Goal: Task Accomplishment & Management: Manage account settings

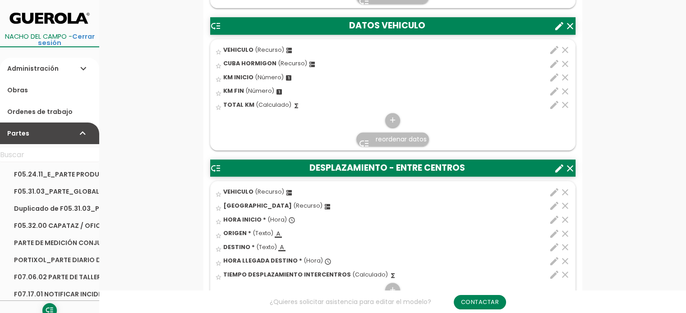
scroll to position [857, 0]
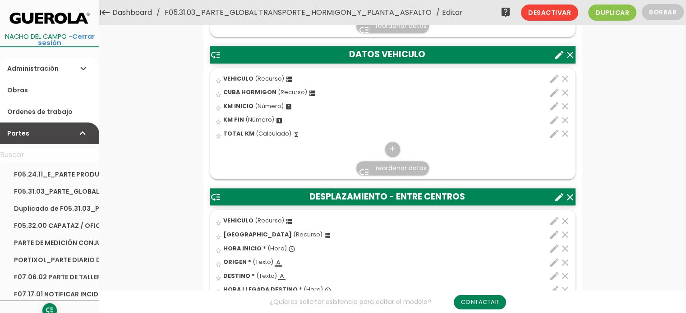
click at [551, 77] on icon "edit" at bounding box center [554, 79] width 11 height 11
select select "2179"
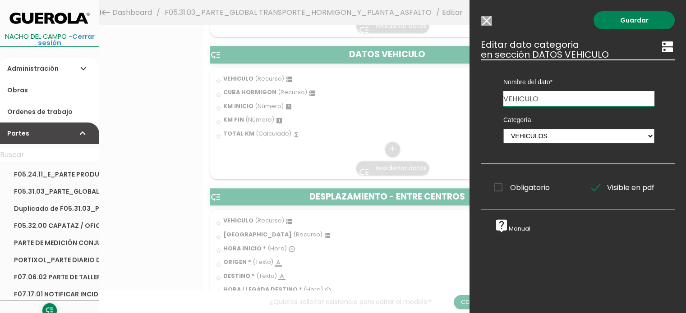
click at [486, 20] on input "Modelo sin Ordenes de trabajo" at bounding box center [486, 21] width 11 height 10
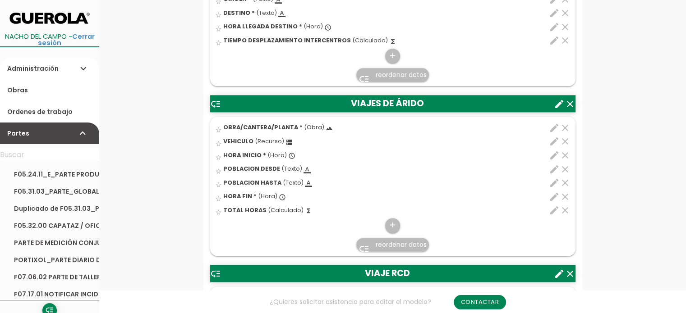
scroll to position [1218, 0]
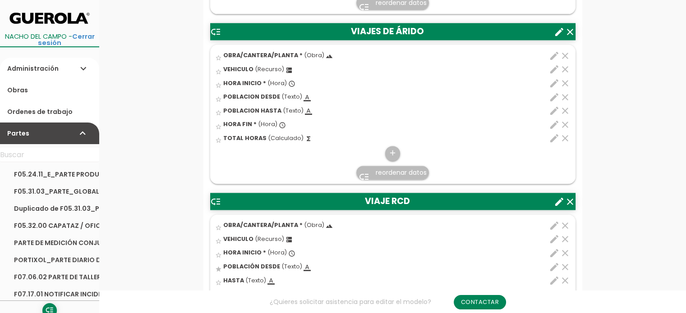
click at [551, 56] on icon "edit" at bounding box center [554, 56] width 11 height 11
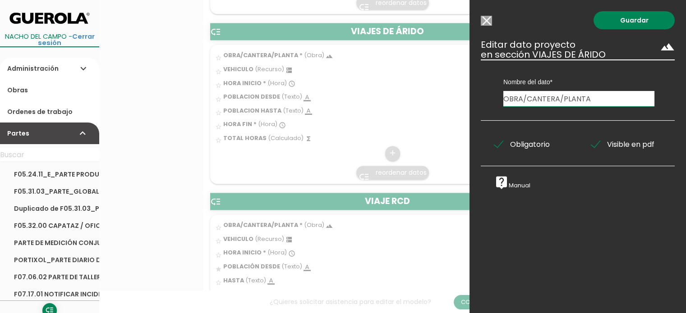
click at [489, 18] on input "Modelo sin Ordenes de trabajo" at bounding box center [486, 21] width 11 height 10
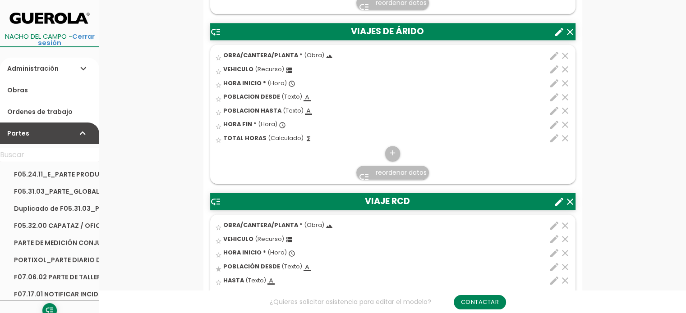
click at [556, 67] on icon "edit" at bounding box center [554, 69] width 11 height 11
select select "2179"
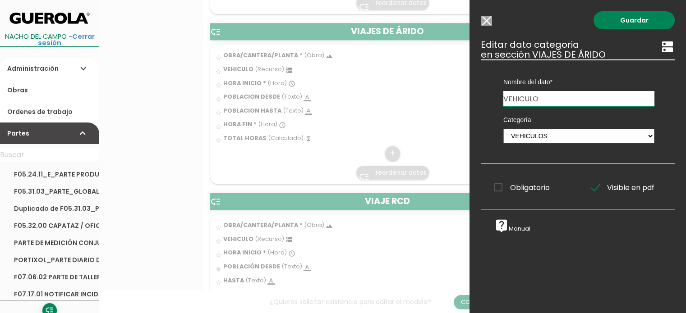
click at [487, 27] on div "Guardar ESCOGE EL TIPO DE DATO looks_one NÚMERO format_color_text TEXTO access_…" at bounding box center [577, 156] width 216 height 313
click at [486, 26] on div "Guardar ESCOGE EL TIPO DE DATO looks_one NÚMERO format_color_text TEXTO access_…" at bounding box center [577, 156] width 216 height 313
click at [486, 23] on input "Modelo sin Ordenes de trabajo" at bounding box center [486, 21] width 11 height 10
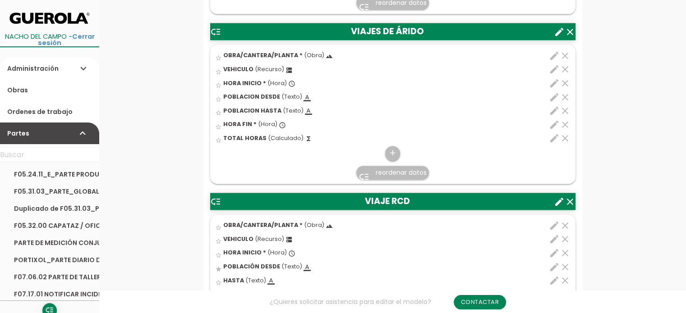
click at [553, 237] on icon "edit" at bounding box center [554, 239] width 11 height 11
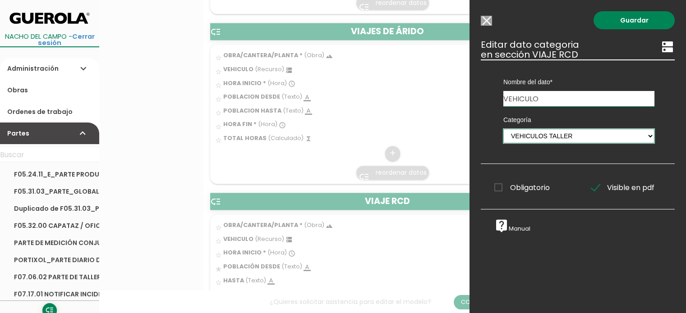
click at [644, 135] on select "PERSONAL OBRA MAQUINARIA ASFALTO ACTIVIDADES NO USAR - [STREET_ADDRESS] - EQUIP…" at bounding box center [578, 136] width 151 height 14
select select "2179"
click at [503, 129] on select "PERSONAL OBRA MAQUINARIA ASFALTO ACTIVIDADES NO USAR - [STREET_ADDRESS] - EQUIP…" at bounding box center [578, 136] width 151 height 14
click at [628, 17] on link "Guardar" at bounding box center [634, 20] width 81 height 18
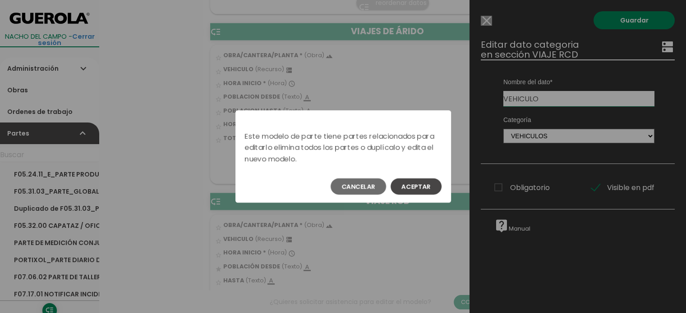
scroll to position [0, 0]
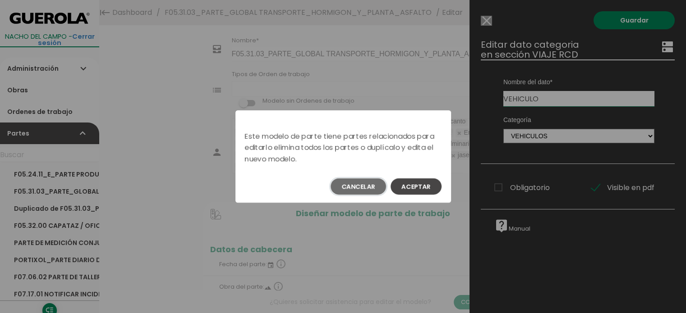
click at [350, 187] on button "Cancelar" at bounding box center [358, 187] width 55 height 16
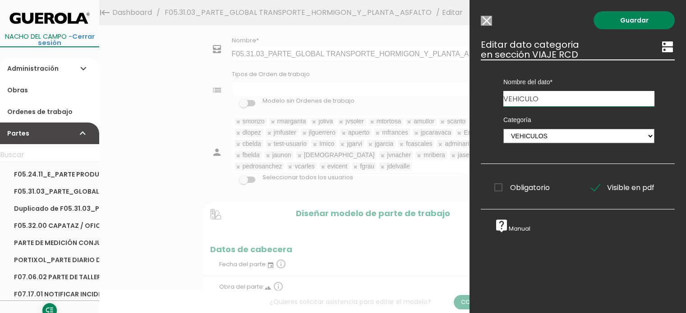
click at [489, 18] on input "Modelo sin Ordenes de trabajo" at bounding box center [486, 21] width 11 height 10
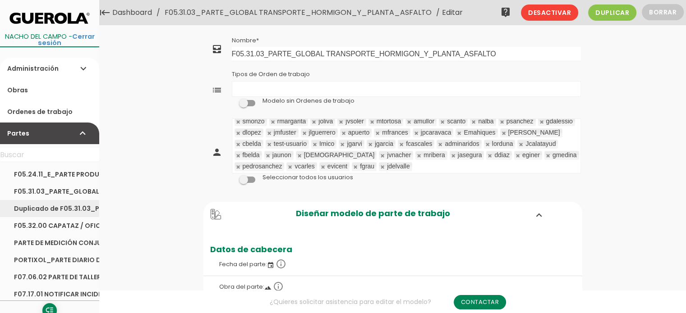
click at [47, 206] on link "Duplicado de F05.31.03_PARTE_GLOBAL TRANSPORTE_HORMIGON_Y_PLANTA_ASFALTO" at bounding box center [49, 208] width 99 height 17
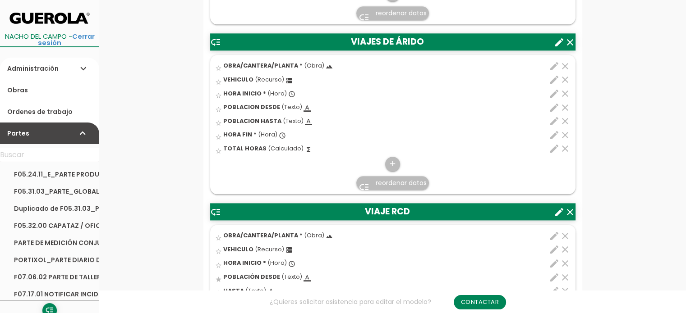
scroll to position [1173, 0]
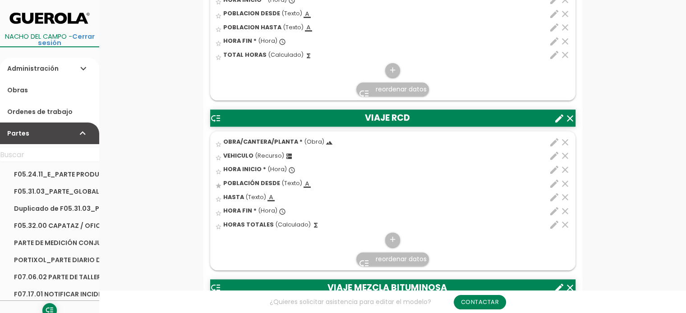
click at [556, 153] on icon "edit" at bounding box center [554, 156] width 11 height 11
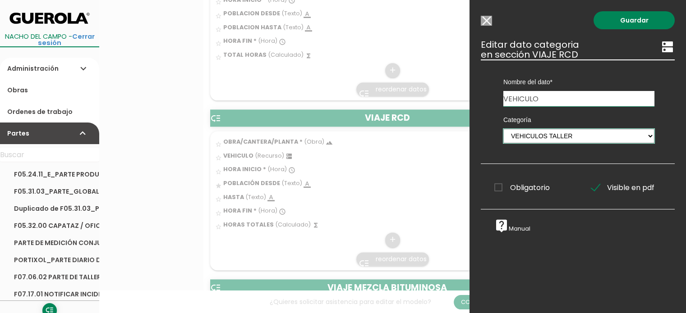
click at [644, 134] on select "PERSONAL OBRA MAQUINARIA ASFALTO ACTIVIDADES NO USAR - [STREET_ADDRESS] - EQUIP…" at bounding box center [578, 136] width 151 height 14
select select "2179"
click at [503, 129] on select "PERSONAL OBRA MAQUINARIA ASFALTO ACTIVIDADES NO USAR - [STREET_ADDRESS] - EQUIP…" at bounding box center [578, 136] width 151 height 14
click at [630, 14] on link "Guardar" at bounding box center [634, 20] width 81 height 18
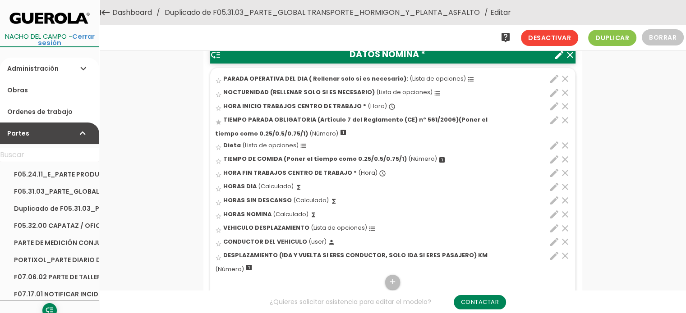
scroll to position [316, 0]
